Goal: Information Seeking & Learning: Find contact information

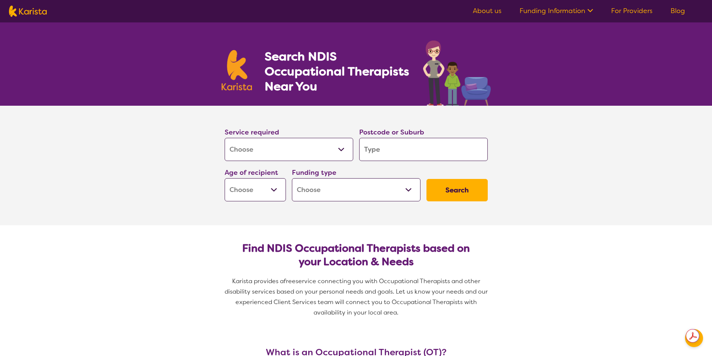
select select "[MEDICAL_DATA]"
type input "B"
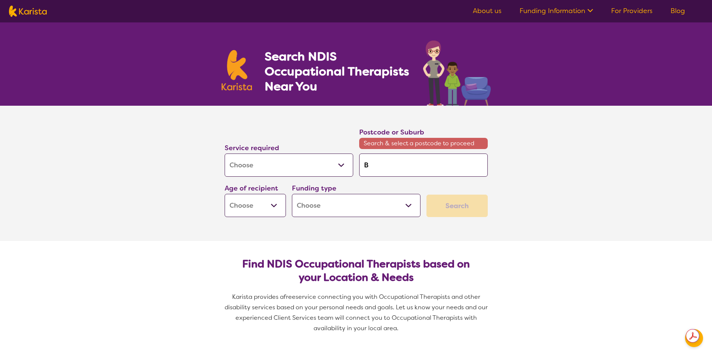
type input "Ba"
type input "Ban"
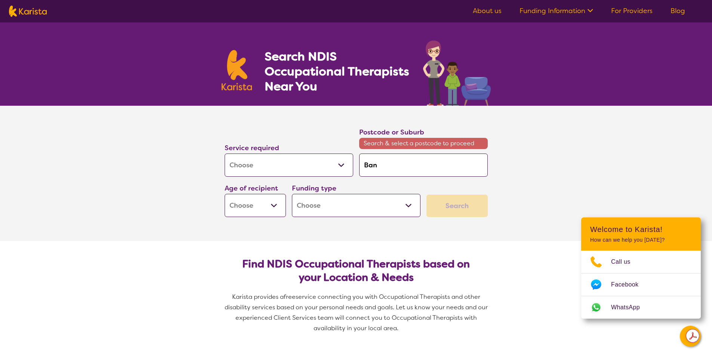
type input "Bann"
type input "Banne"
type input "Banner"
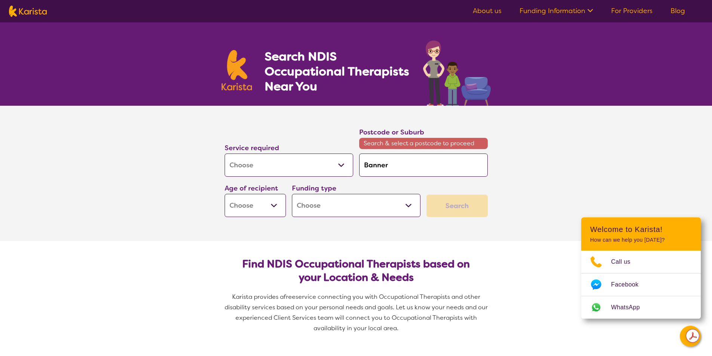
type input "Banner"
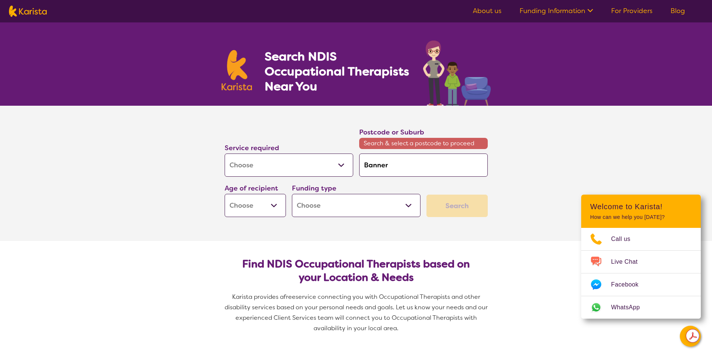
click at [396, 169] on input "Banner" at bounding box center [423, 165] width 129 height 23
type input "[PERSON_NAME]"
type input "Bannerto"
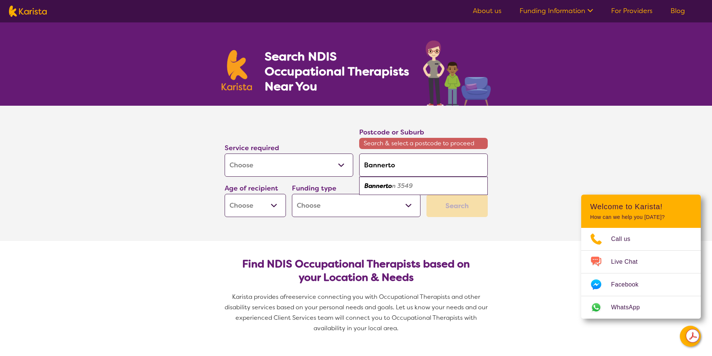
click at [394, 184] on em "n 3549" at bounding box center [402, 186] width 21 height 8
type input "3549"
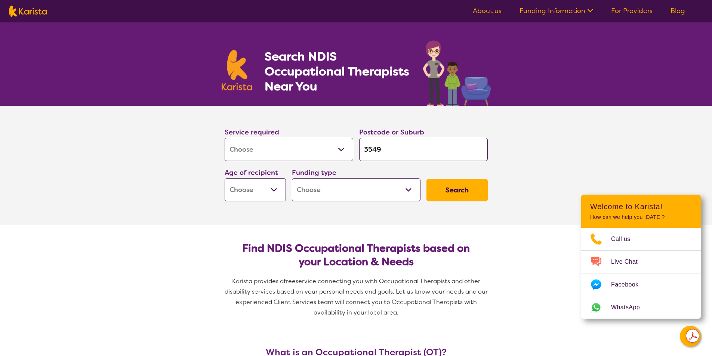
click at [276, 197] on select "Early Childhood - 0 to 9 Child - 10 to 11 Adolescent - 12 to 17 Adult - 18 to 6…" at bounding box center [255, 189] width 61 height 23
select select "AD"
click at [225, 178] on select "Early Childhood - 0 to 9 Child - 10 to 11 Adolescent - 12 to 17 Adult - 18 to 6…" at bounding box center [255, 189] width 61 height 23
select select "AD"
click at [356, 188] on select "Home Care Package (HCP) National Disability Insurance Scheme (NDIS) I don't know" at bounding box center [356, 189] width 129 height 23
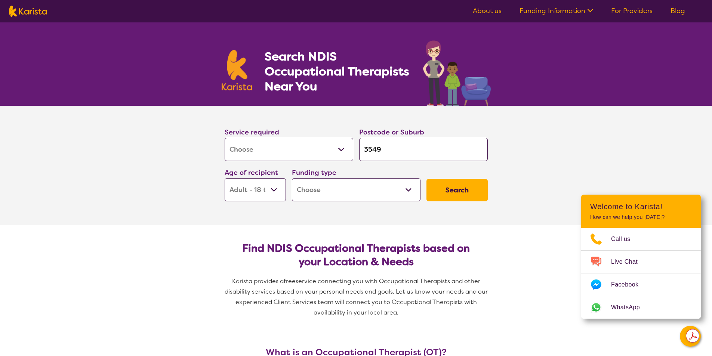
select select "NDIS"
click at [292, 178] on select "Home Care Package (HCP) National Disability Insurance Scheme (NDIS) I don't know" at bounding box center [356, 189] width 129 height 23
select select "NDIS"
click at [468, 181] on button "Search" at bounding box center [456, 190] width 61 height 22
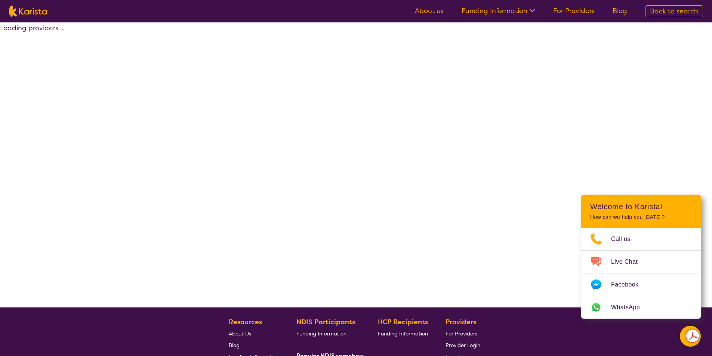
select select "by_score"
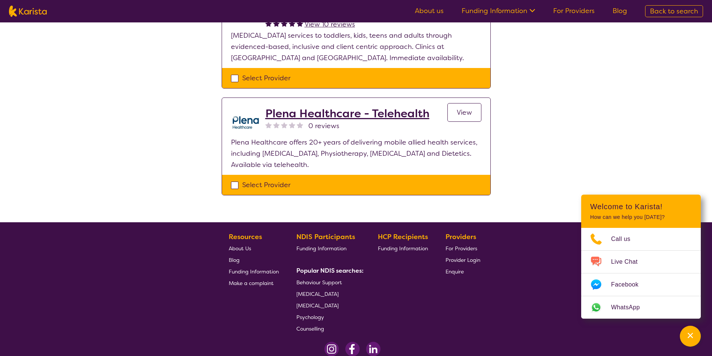
scroll to position [37, 0]
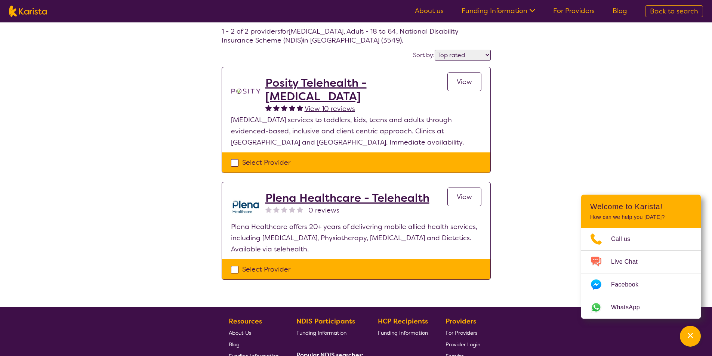
click at [468, 79] on span "View" at bounding box center [464, 81] width 15 height 9
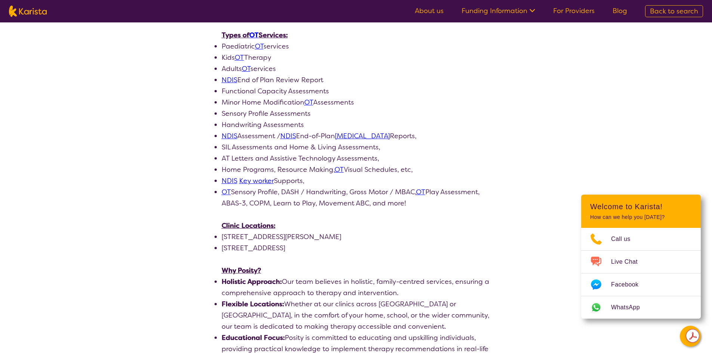
scroll to position [411, 0]
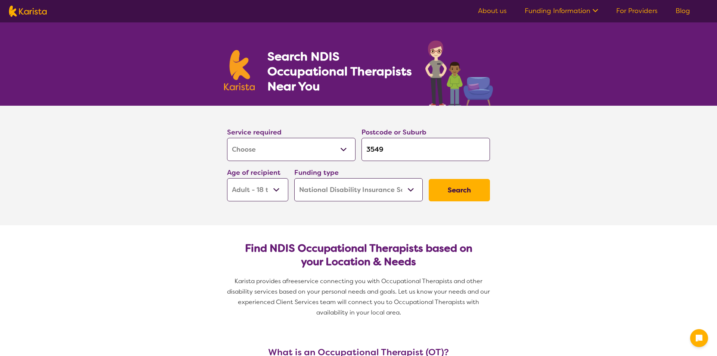
select select "[MEDICAL_DATA]"
select select "AD"
select select "NDIS"
select select "[MEDICAL_DATA]"
select select "AD"
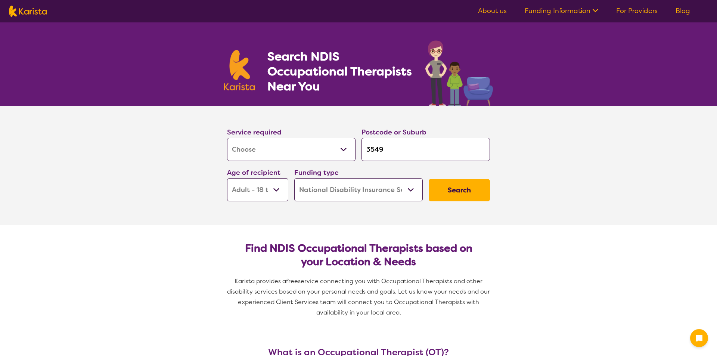
select select "NDIS"
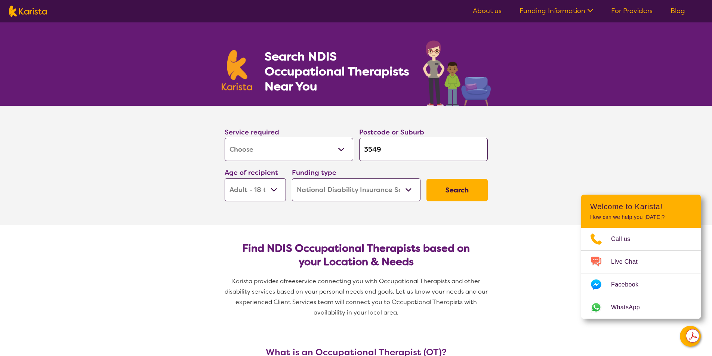
click at [475, 187] on button "Search" at bounding box center [456, 190] width 61 height 22
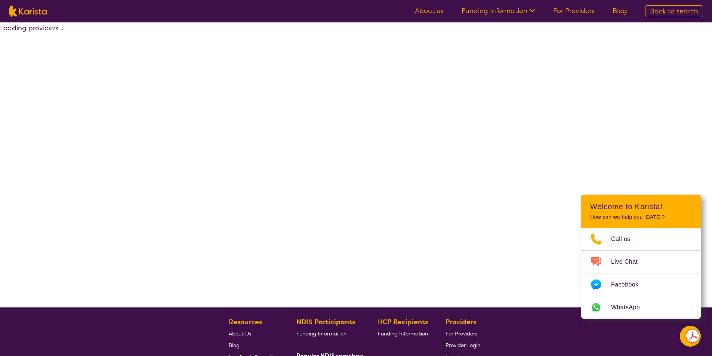
select select "by_score"
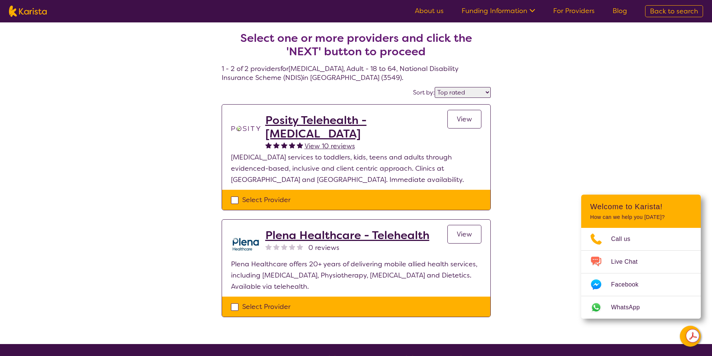
click at [453, 234] on link "View" at bounding box center [464, 234] width 34 height 19
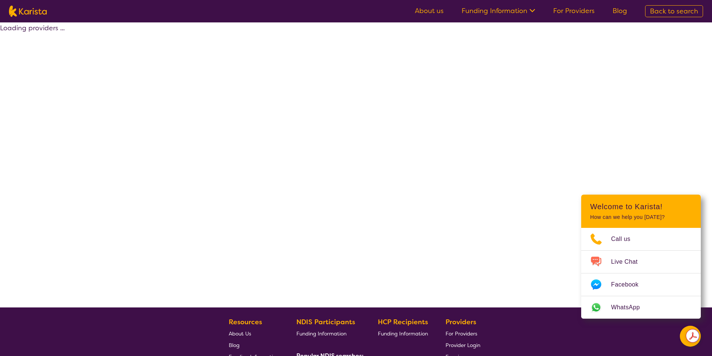
select select "by_score"
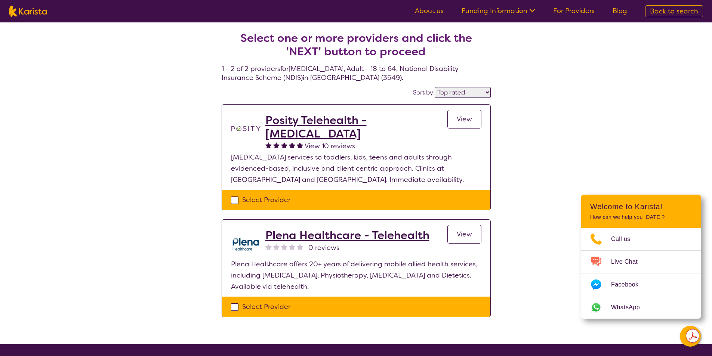
click at [410, 120] on h2 "Posity Telehealth - [MEDICAL_DATA]" at bounding box center [356, 127] width 182 height 27
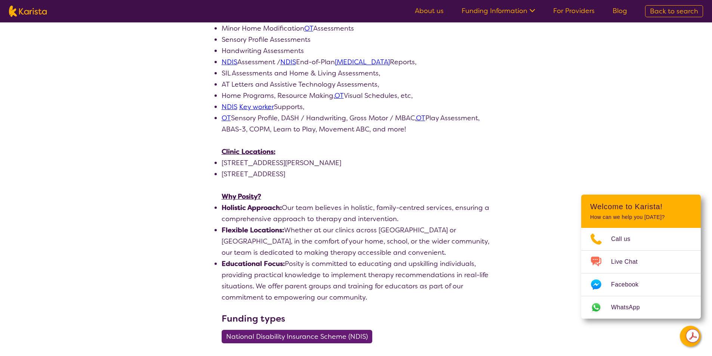
scroll to position [448, 0]
